Goal: Information Seeking & Learning: Learn about a topic

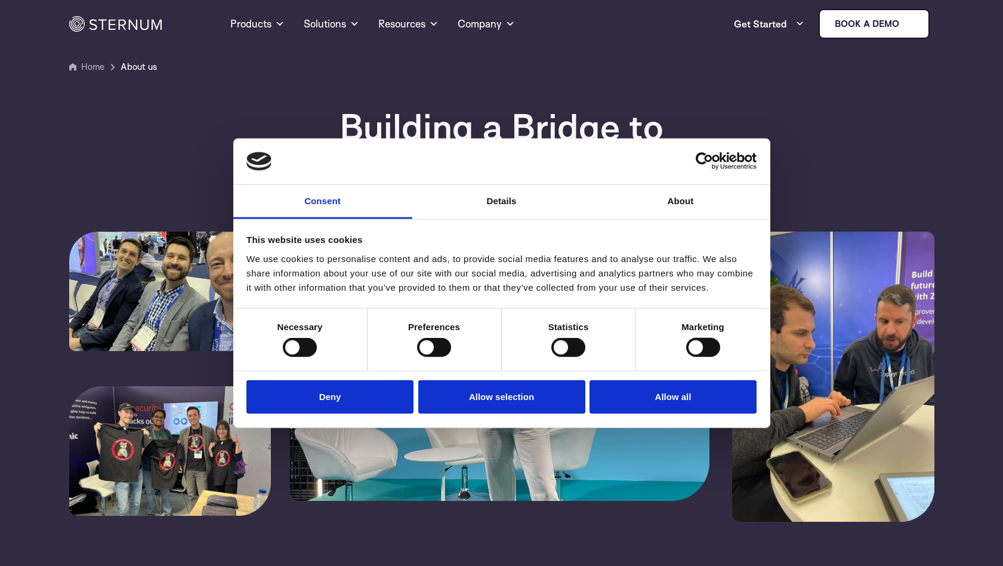
click at [351, 399] on button "Deny" at bounding box center [329, 397] width 167 height 34
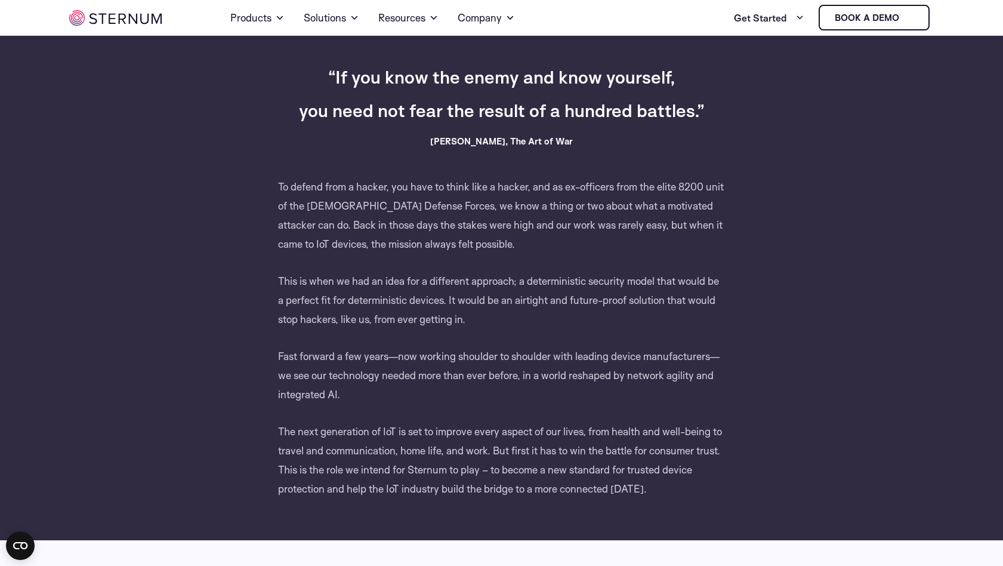
scroll to position [576, 0]
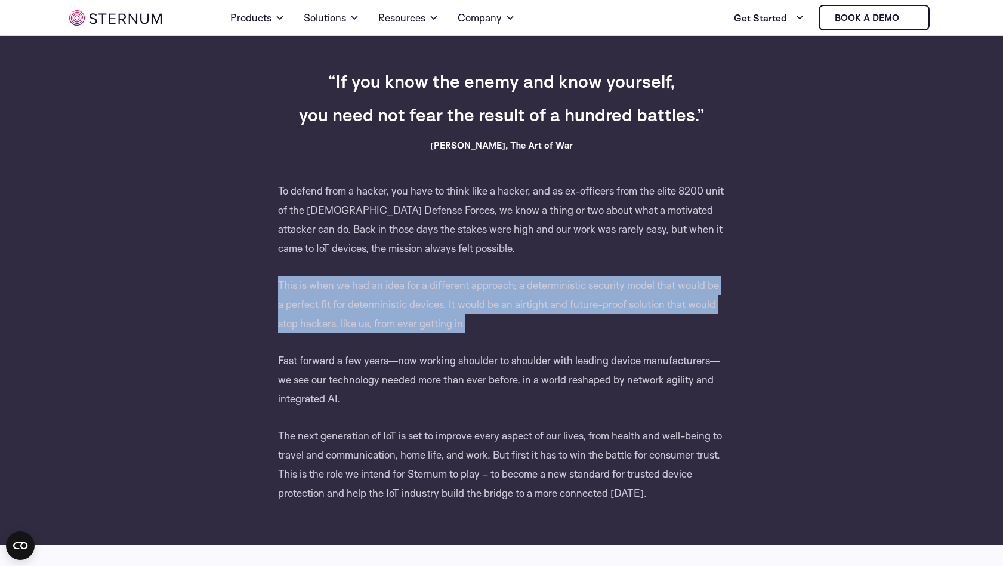
drag, startPoint x: 279, startPoint y: 286, endPoint x: 513, endPoint y: 325, distance: 237.8
click at [513, 325] on p "This is when we had an idea for a different approach; a deterministic security …" at bounding box center [502, 313] width 448 height 75
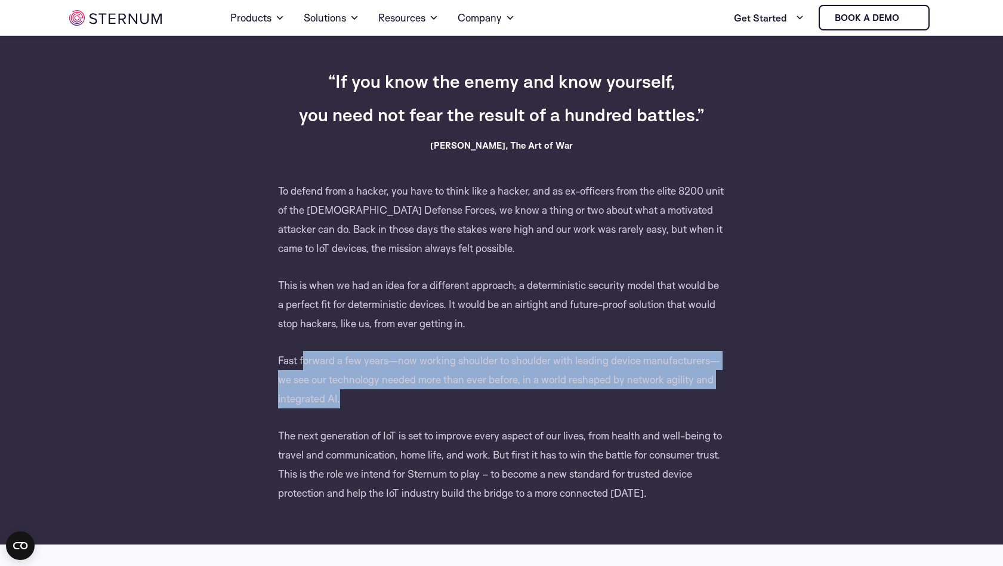
drag, startPoint x: 304, startPoint y: 356, endPoint x: 414, endPoint y: 394, distance: 116.3
click at [414, 394] on p "Fast forward a few years—now working shoulder to shoulder with leading device m…" at bounding box center [502, 388] width 448 height 75
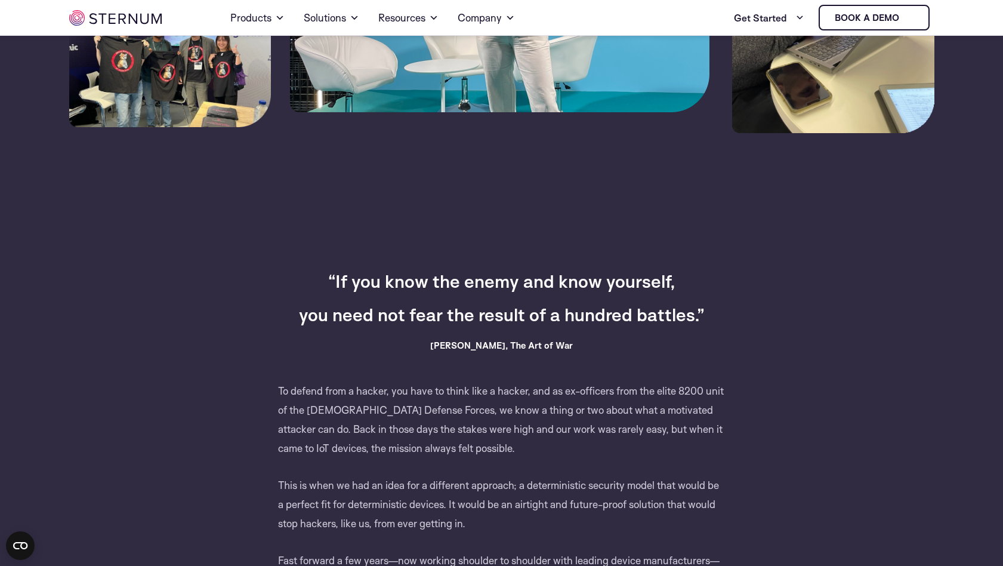
scroll to position [0, 0]
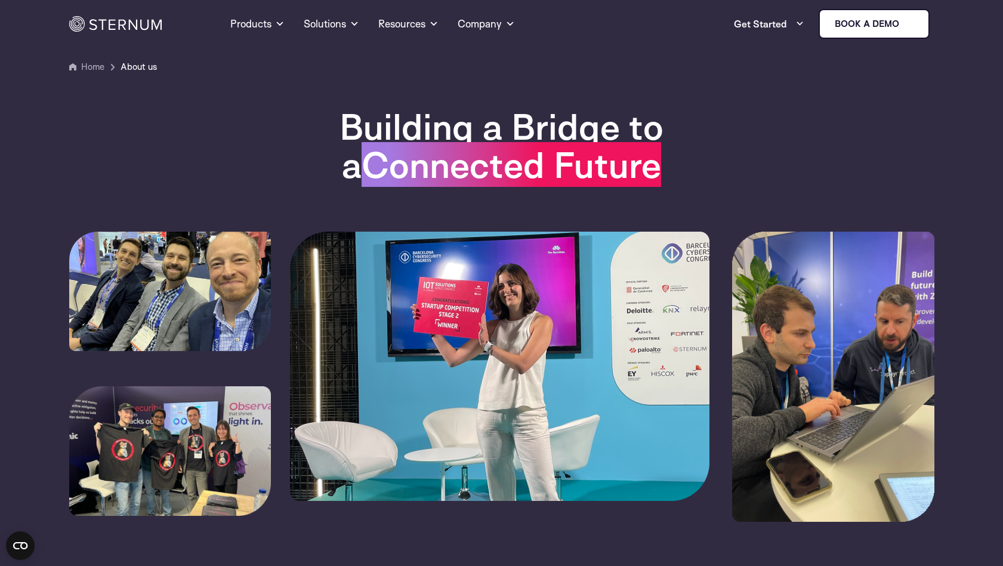
click at [287, 429] on div at bounding box center [501, 436] width 865 height 409
click at [252, 426] on img at bounding box center [170, 451] width 202 height 130
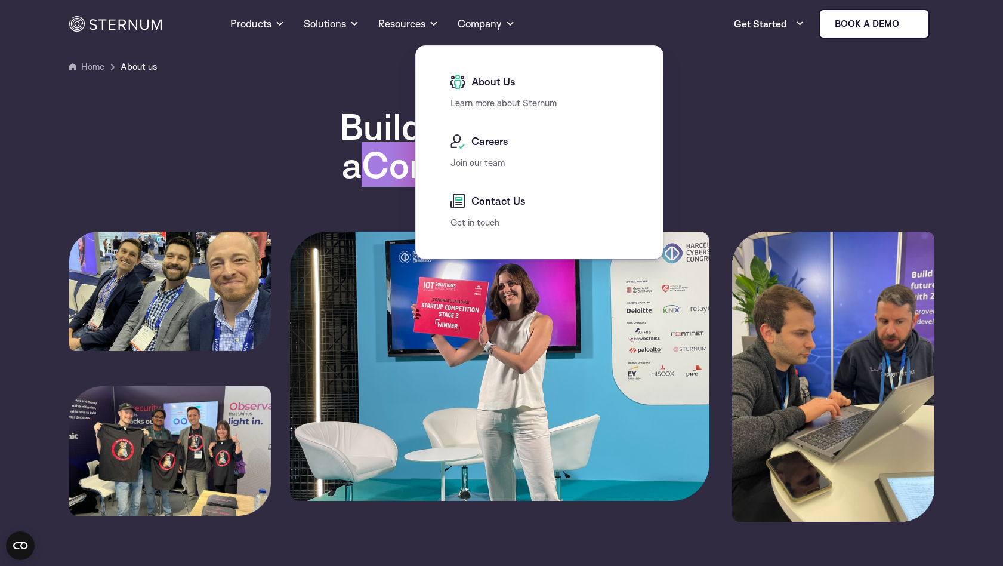
click at [476, 78] on span "About Us" at bounding box center [492, 82] width 47 height 14
